Goal: Navigation & Orientation: Find specific page/section

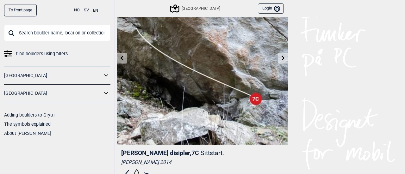
scroll to position [56, 0]
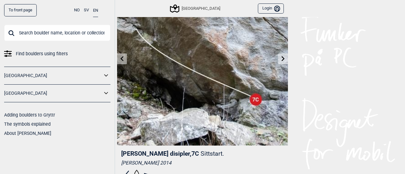
click at [282, 59] on icon at bounding box center [283, 58] width 3 height 5
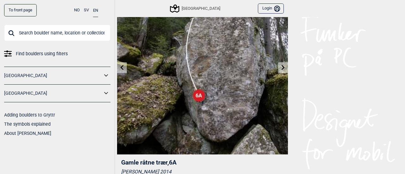
scroll to position [33, 0]
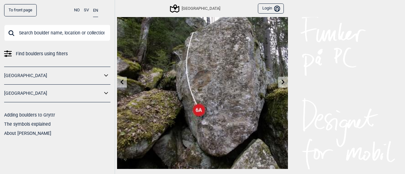
click at [282, 85] on link at bounding box center [283, 82] width 10 height 10
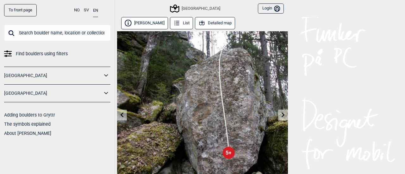
click at [281, 115] on icon at bounding box center [283, 114] width 5 height 5
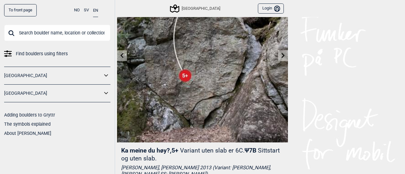
scroll to position [56, 0]
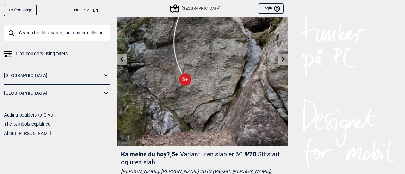
click at [282, 60] on icon at bounding box center [283, 59] width 3 height 5
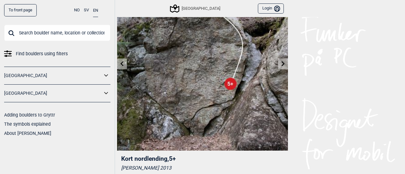
scroll to position [53, 0]
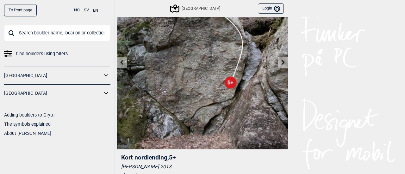
click at [124, 61] on link at bounding box center [122, 63] width 10 height 10
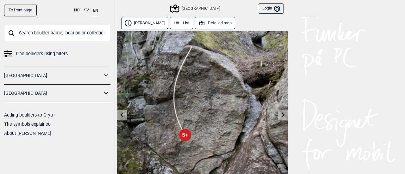
click at [120, 114] on icon at bounding box center [122, 114] width 5 height 5
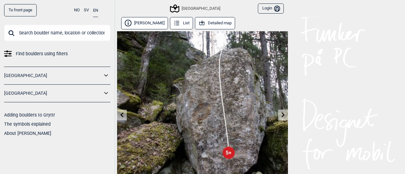
click at [120, 114] on icon at bounding box center [122, 114] width 5 height 5
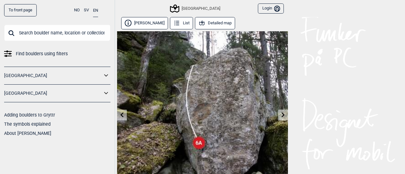
click at [120, 114] on icon at bounding box center [122, 114] width 5 height 5
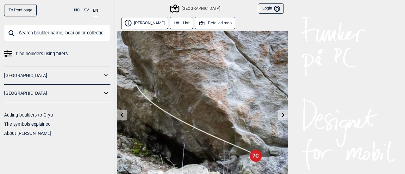
click at [120, 114] on icon at bounding box center [122, 114] width 5 height 5
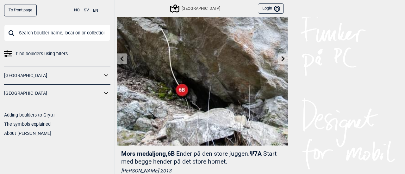
scroll to position [55, 0]
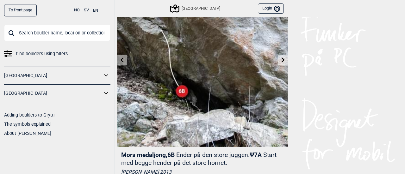
click at [118, 56] on link at bounding box center [122, 60] width 10 height 10
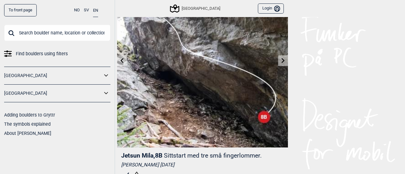
scroll to position [67, 0]
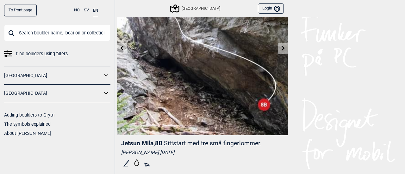
click at [122, 48] on icon at bounding box center [122, 48] width 5 height 5
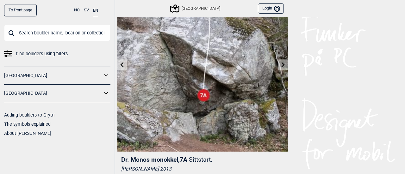
scroll to position [51, 0]
click at [121, 65] on icon at bounding box center [122, 64] width 3 height 5
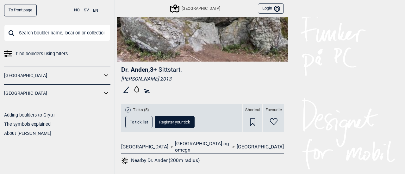
scroll to position [235, 0]
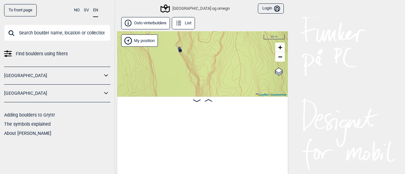
scroll to position [0, 642]
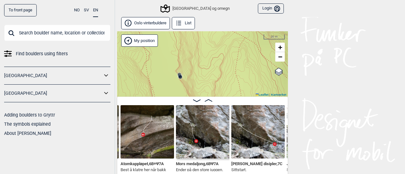
click at [327, 46] on div "To front page NO SV EN Find boulders using filters [GEOGRAPHIC_DATA] [GEOGRAPHI…" at bounding box center [202, 87] width 405 height 174
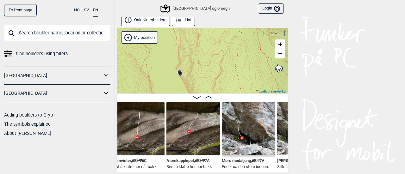
scroll to position [0, 596]
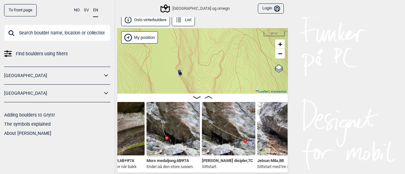
scroll to position [0, 674]
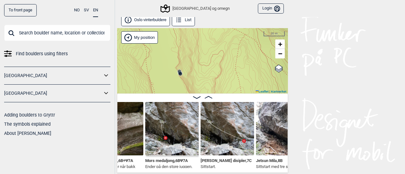
click at [162, 128] on img at bounding box center [172, 129] width 54 height 54
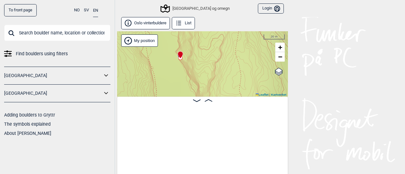
scroll to position [0, 588]
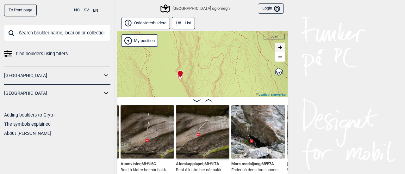
click at [278, 47] on span "+" at bounding box center [280, 47] width 4 height 8
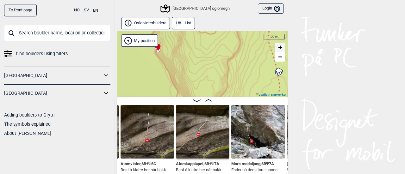
click at [278, 47] on span "+" at bounding box center [280, 47] width 4 height 8
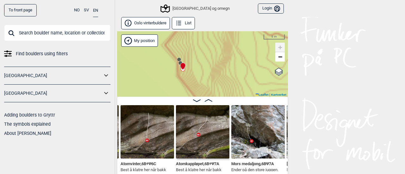
drag, startPoint x: 148, startPoint y: 52, endPoint x: 217, endPoint y: 125, distance: 101.2
click at [217, 125] on div "Oslo vinterbuldere List Speidersteinen Barnehageveggen Cowboyveggen Bølerveggen…" at bounding box center [202, 96] width 171 height 159
click at [275, 48] on link "+" at bounding box center [279, 47] width 9 height 9
click at [278, 47] on span "+" at bounding box center [280, 47] width 4 height 8
click at [178, 59] on circle at bounding box center [180, 60] width 4 height 4
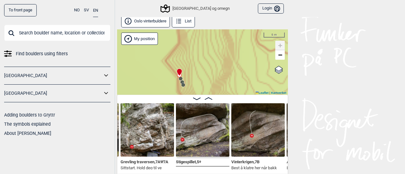
scroll to position [3, 0]
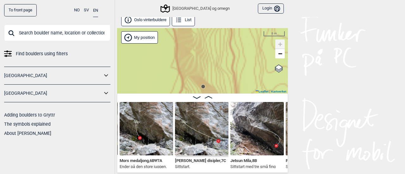
scroll to position [0, 705]
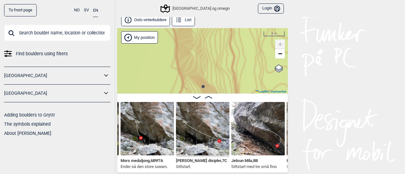
click at [184, 139] on img at bounding box center [203, 129] width 54 height 54
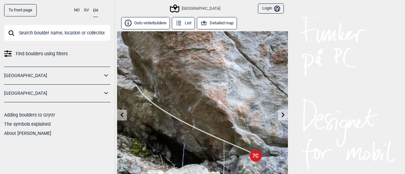
click at [217, 24] on button "Detailed map" at bounding box center [217, 23] width 40 height 12
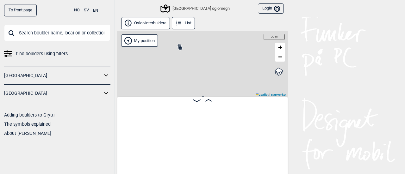
scroll to position [0, 695]
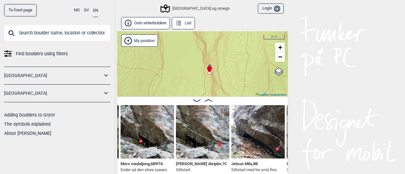
drag, startPoint x: 227, startPoint y: 80, endPoint x: 234, endPoint y: 48, distance: 32.4
click at [234, 48] on div "Speidersteinen Barnehageveggen Cowboyveggen Bølerveggen Oslo og omegn My positi…" at bounding box center [202, 64] width 171 height 66
click at [278, 49] on span "+" at bounding box center [280, 47] width 4 height 8
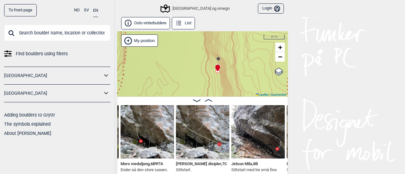
drag, startPoint x: 230, startPoint y: 54, endPoint x: 228, endPoint y: 102, distance: 48.2
click at [228, 102] on div "Oslo vinterbuldere List Speidersteinen Barnehageveggen Cowboyveggen Bølerveggen…" at bounding box center [202, 96] width 171 height 159
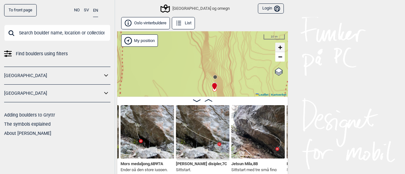
click at [279, 48] on span "+" at bounding box center [280, 47] width 4 height 8
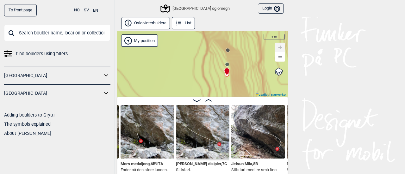
click at [226, 51] on circle at bounding box center [228, 50] width 4 height 4
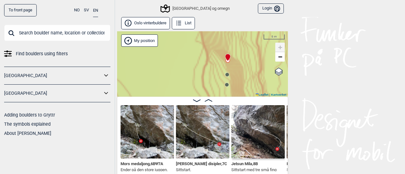
scroll to position [0, 751]
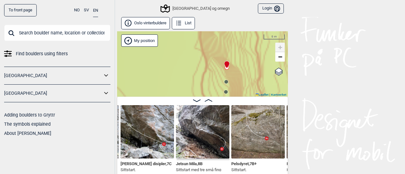
drag, startPoint x: 233, startPoint y: 62, endPoint x: 231, endPoint y: 45, distance: 17.8
click at [231, 45] on div "Speidersteinen Barnehageveggen Cowboyveggen Bølerveggen Oslo og omegn My positi…" at bounding box center [202, 64] width 171 height 66
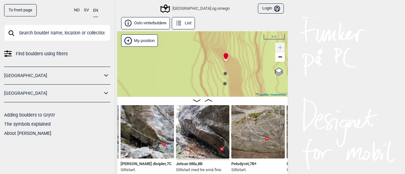
click at [224, 73] on circle at bounding box center [226, 74] width 4 height 4
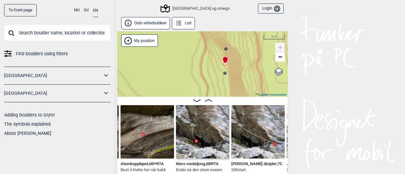
drag, startPoint x: 233, startPoint y: 80, endPoint x: 233, endPoint y: 66, distance: 13.9
click at [233, 66] on div "Speidersteinen Barnehageveggen Cowboyveggen Bølerveggen Oslo og omegn My positi…" at bounding box center [202, 64] width 171 height 66
click at [223, 76] on div "Speidersteinen Barnehageveggen Cowboyveggen Bølerveggen Oslo og omegn My positi…" at bounding box center [202, 64] width 171 height 66
click at [225, 75] on div "Speidersteinen Barnehageveggen Cowboyveggen Bølerveggen Oslo og omegn My positi…" at bounding box center [202, 64] width 171 height 66
click at [225, 72] on div "Speidersteinen Barnehageveggen Cowboyveggen Bølerveggen Oslo og omegn My positi…" at bounding box center [202, 64] width 171 height 66
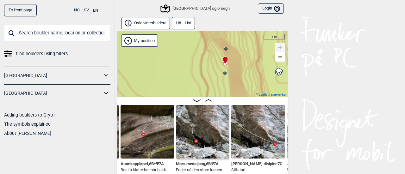
click at [223, 73] on circle at bounding box center [225, 74] width 4 height 4
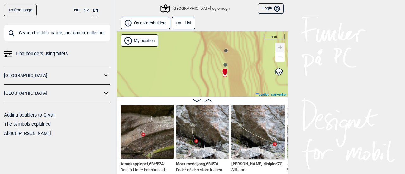
scroll to position [0, 697]
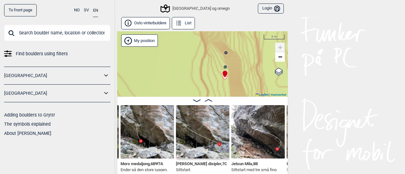
click at [224, 66] on circle at bounding box center [226, 67] width 4 height 4
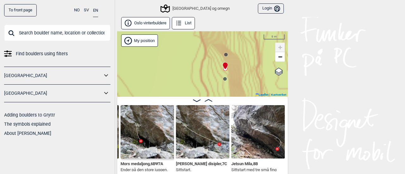
scroll to position [0, 642]
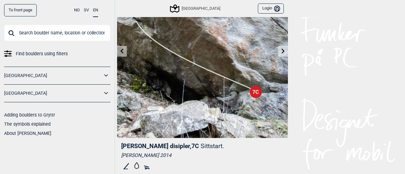
scroll to position [63, 0]
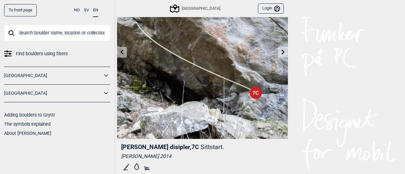
click at [121, 50] on icon at bounding box center [122, 51] width 3 height 5
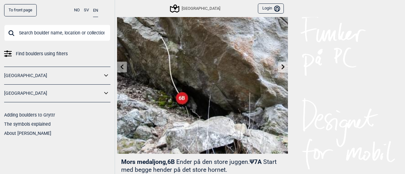
scroll to position [48, 0]
click at [121, 67] on icon at bounding box center [122, 67] width 5 height 5
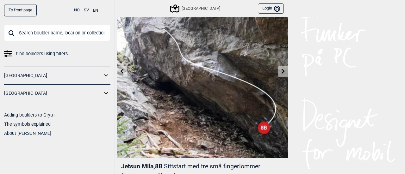
scroll to position [62, 0]
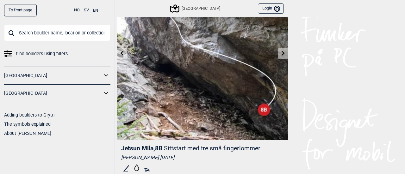
click at [281, 51] on icon at bounding box center [283, 53] width 5 height 5
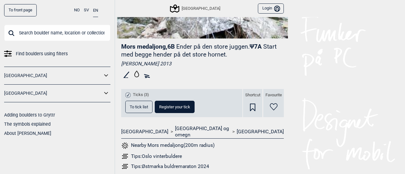
scroll to position [179, 0]
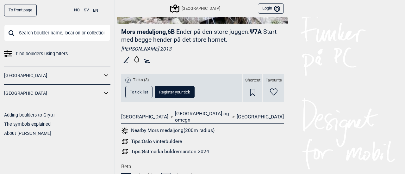
click at [125, 93] on button "To tick list" at bounding box center [138, 92] width 27 height 12
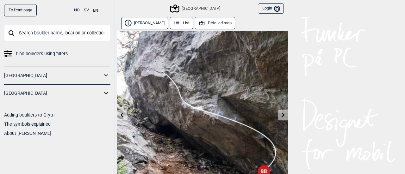
click at [281, 117] on icon at bounding box center [283, 114] width 5 height 5
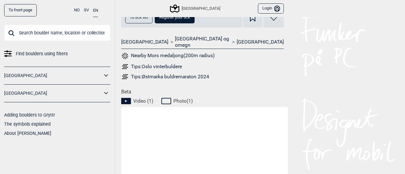
scroll to position [255, 0]
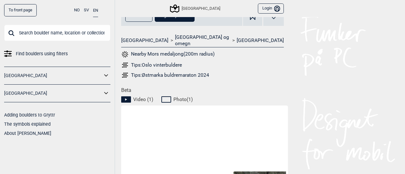
click at [126, 97] on icon at bounding box center [126, 100] width 10 height 6
click at [133, 97] on span "Video ( 1 )" at bounding box center [143, 100] width 20 height 6
click at [138, 97] on span "Video ( 1 )" at bounding box center [143, 100] width 20 height 6
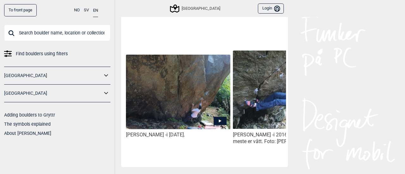
scroll to position [0, 0]
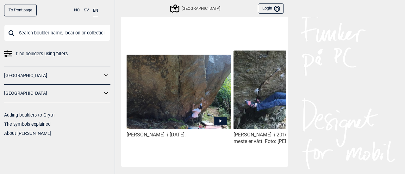
click at [191, 83] on img at bounding box center [179, 92] width 104 height 75
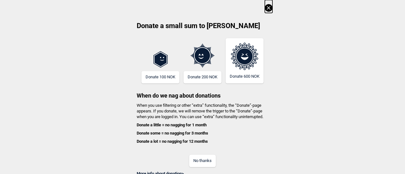
click at [203, 161] on button "No thanks" at bounding box center [202, 161] width 27 height 12
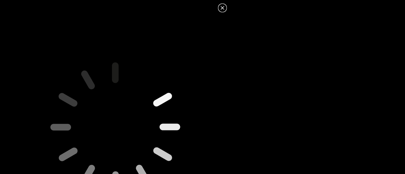
click at [223, 6] on icon at bounding box center [223, 8] width 8 height 8
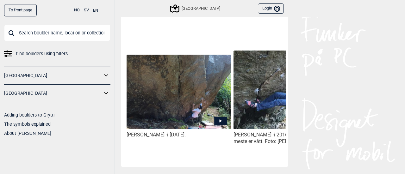
click at [157, 96] on img at bounding box center [179, 92] width 104 height 75
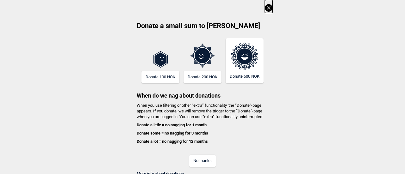
scroll to position [2, 0]
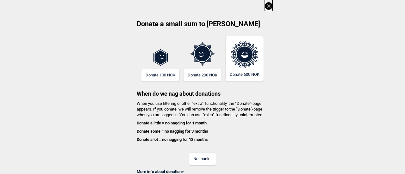
click at [268, 4] on icon at bounding box center [268, 5] width 3 height 3
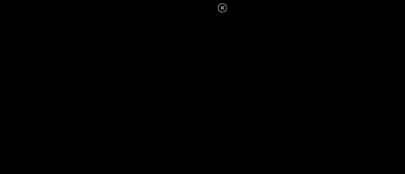
click at [222, 7] on icon at bounding box center [223, 8] width 8 height 8
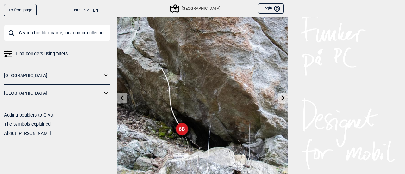
scroll to position [0, 0]
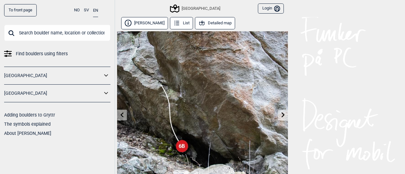
click at [199, 22] on button "Detailed map" at bounding box center [215, 23] width 40 height 12
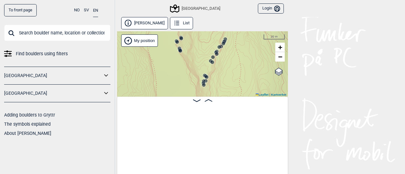
scroll to position [0, 11345]
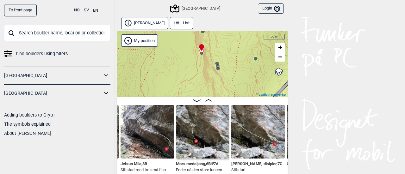
drag, startPoint x: 191, startPoint y: 77, endPoint x: 190, endPoint y: 23, distance: 53.5
click at [190, 23] on div "Øvre Hellerud List Speidersteinen Barnehageveggen Cowboyveggen Bølerveggen [GEO…" at bounding box center [202, 96] width 171 height 159
click at [217, 69] on circle at bounding box center [218, 69] width 4 height 4
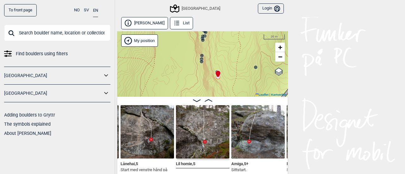
click at [216, 71] on icon at bounding box center [218, 75] width 5 height 8
click at [201, 39] on circle at bounding box center [203, 40] width 4 height 4
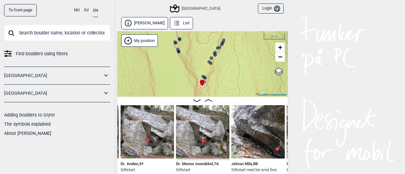
drag, startPoint x: 182, startPoint y: 73, endPoint x: 181, endPoint y: 82, distance: 8.9
click at [181, 82] on div "Speidersteinen Barnehageveggen Cowboyveggen Bølerveggen [GEOGRAPHIC_DATA]" at bounding box center [202, 64] width 171 height 66
click at [282, 58] on link "−" at bounding box center [279, 56] width 9 height 9
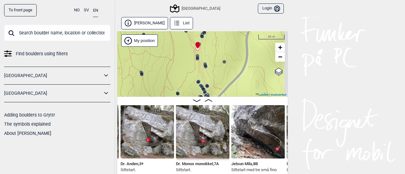
drag, startPoint x: 243, startPoint y: 76, endPoint x: 238, endPoint y: 26, distance: 50.9
click at [238, 26] on div "Øvre Hellerud List Speidersteinen Barnehageveggen Cowboyveggen Bølerveggen [GEO…" at bounding box center [202, 96] width 171 height 159
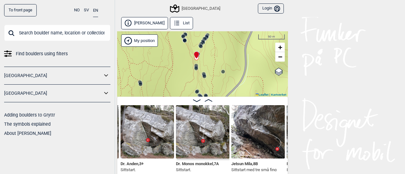
drag, startPoint x: 187, startPoint y: 67, endPoint x: 186, endPoint y: 81, distance: 13.6
click at [186, 81] on div "Speidersteinen Barnehageveggen Cowboyveggen Bølerveggen [GEOGRAPHIC_DATA]" at bounding box center [202, 64] width 171 height 66
click at [183, 40] on circle at bounding box center [185, 41] width 4 height 4
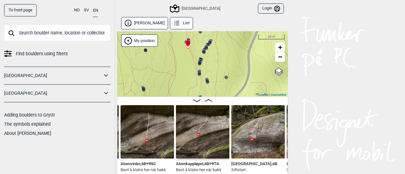
drag, startPoint x: 205, startPoint y: 71, endPoint x: 208, endPoint y: 40, distance: 31.5
click at [208, 40] on icon at bounding box center [209, 42] width 5 height 5
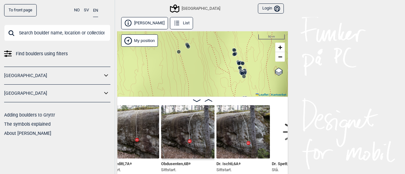
scroll to position [0, 10418]
